Goal: Navigation & Orientation: Understand site structure

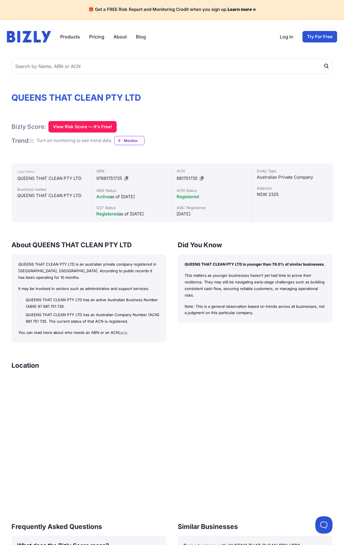
scroll to position [249, 0]
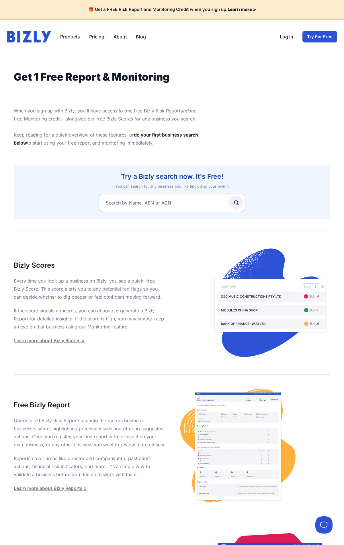
scroll to position [222, 0]
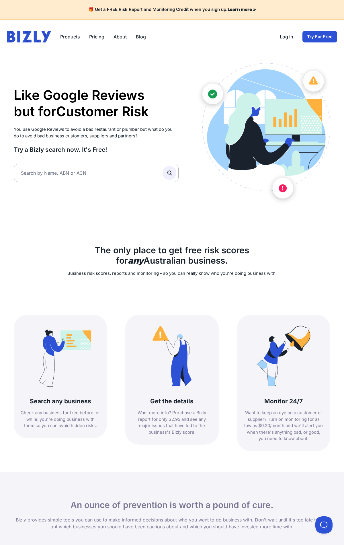
scroll to position [483, 0]
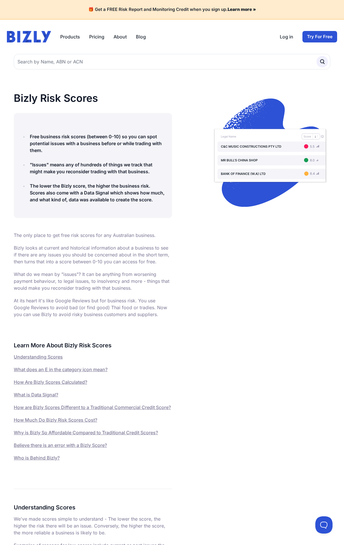
scroll to position [1906, 0]
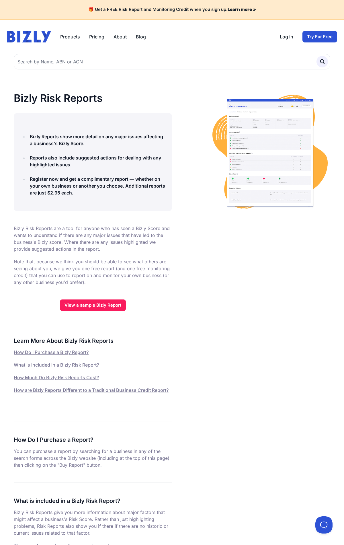
scroll to position [814, 0]
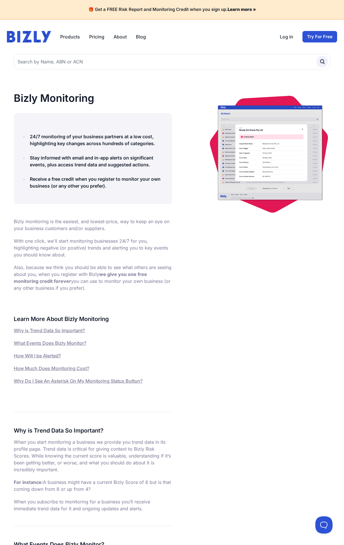
scroll to position [896, 0]
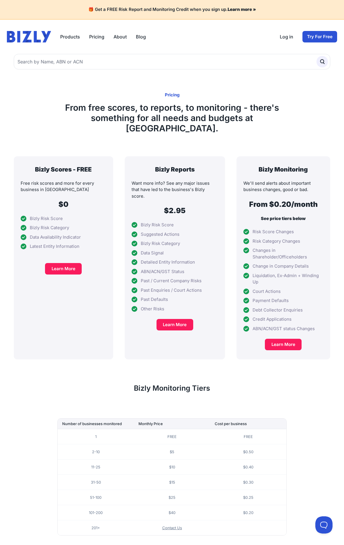
scroll to position [47, 0]
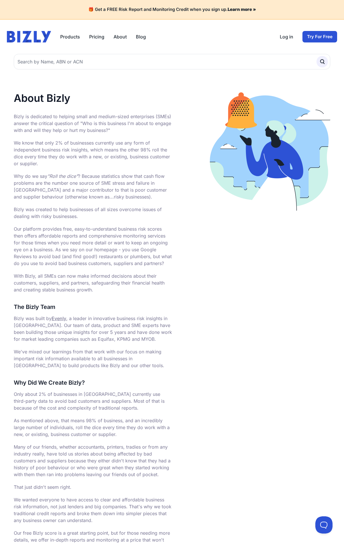
scroll to position [223, 0]
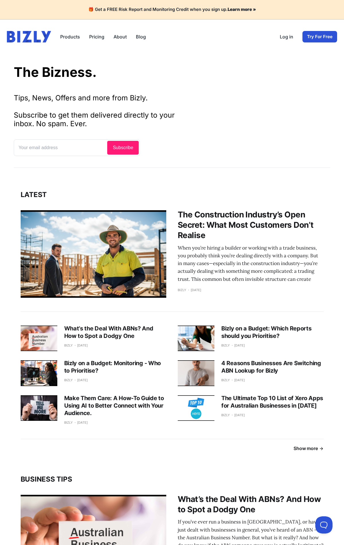
scroll to position [723, 0]
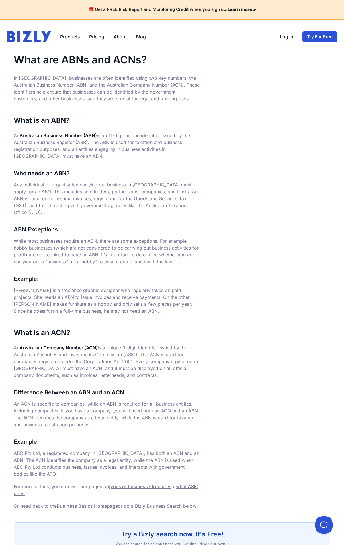
scroll to position [89, 0]
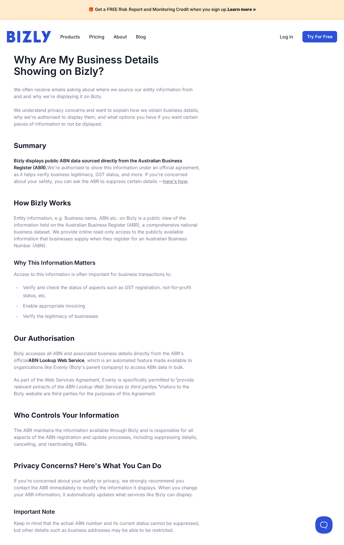
scroll to position [158, 0]
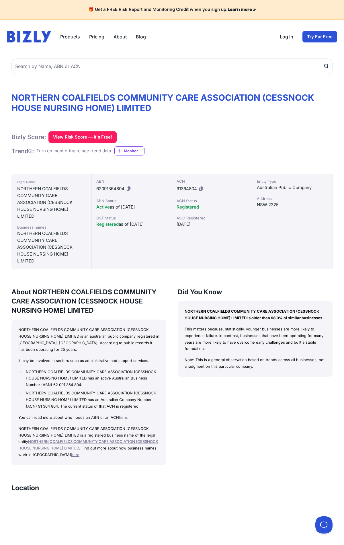
scroll to position [365, 0]
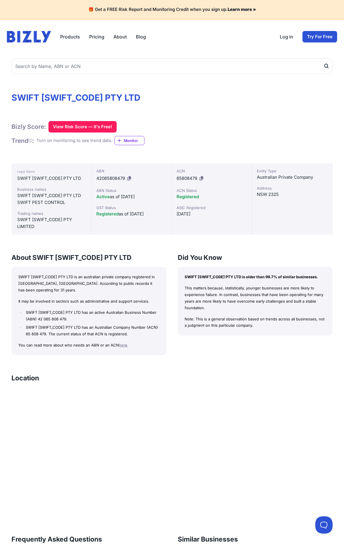
scroll to position [255, 0]
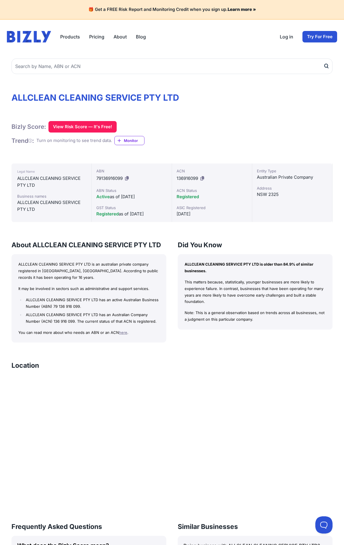
scroll to position [249, 0]
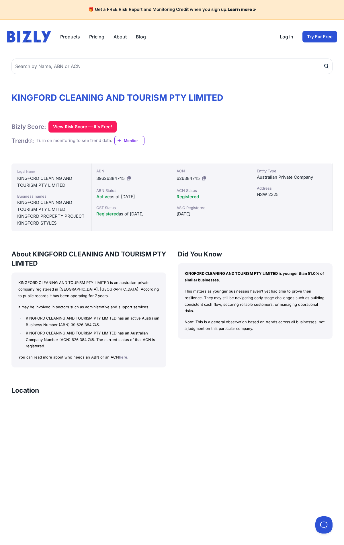
scroll to position [274, 0]
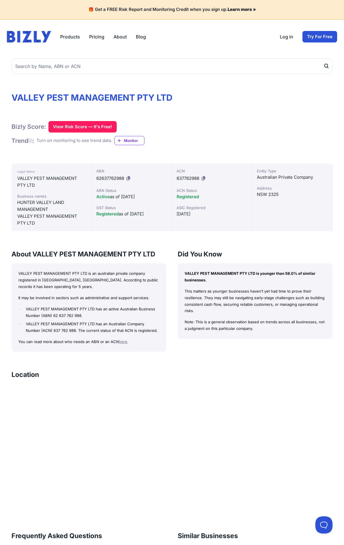
scroll to position [258, 0]
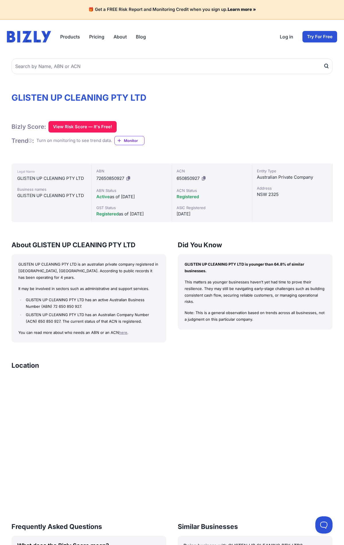
scroll to position [243, 0]
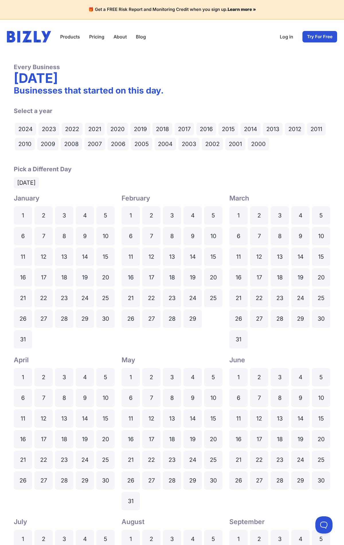
scroll to position [346, 0]
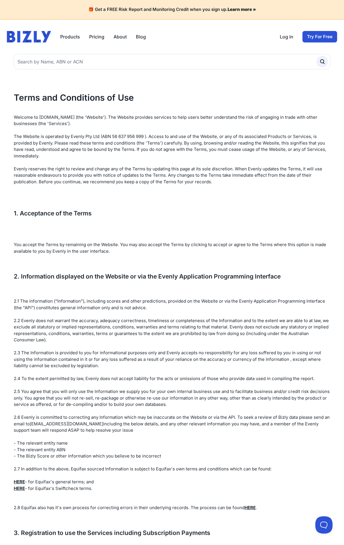
scroll to position [2084, 0]
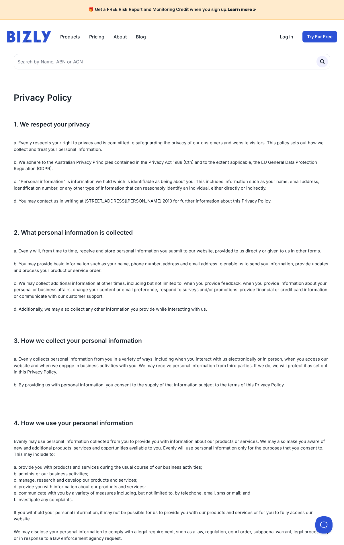
scroll to position [1200, 0]
